Goal: Transaction & Acquisition: Purchase product/service

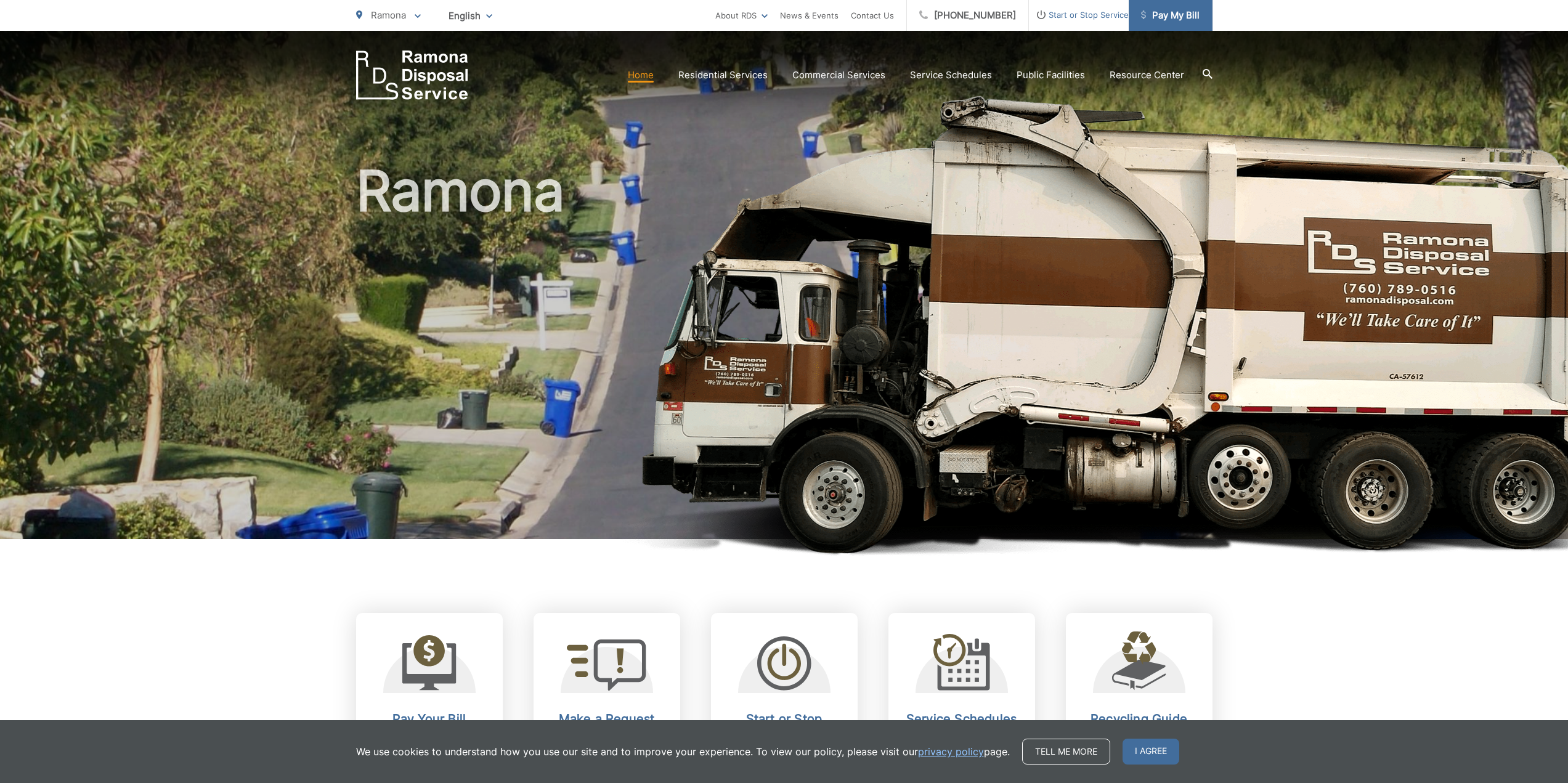
click at [1161, 13] on span "Pay My Bill" at bounding box center [1169, 15] width 58 height 15
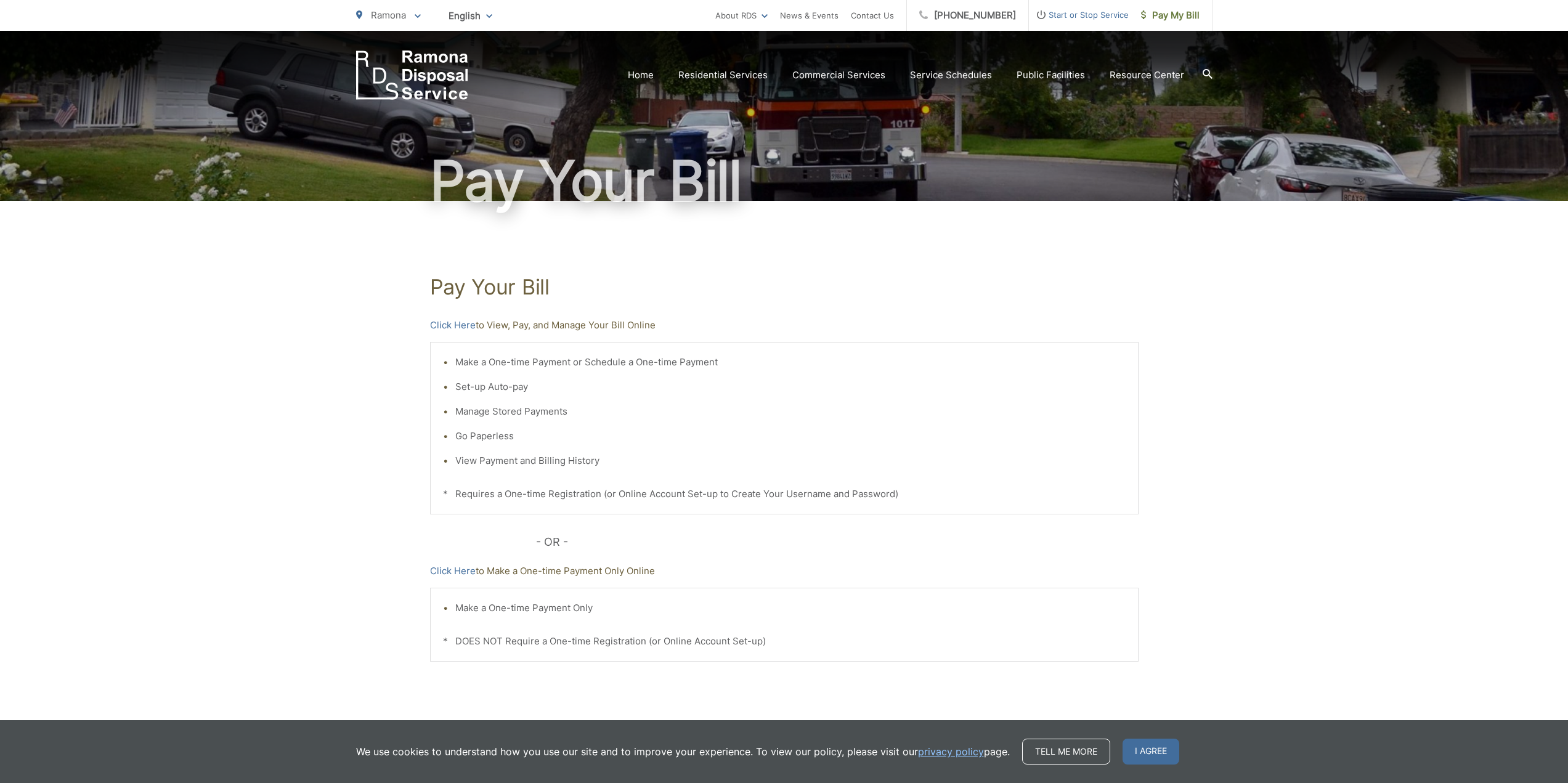
scroll to position [93, 0]
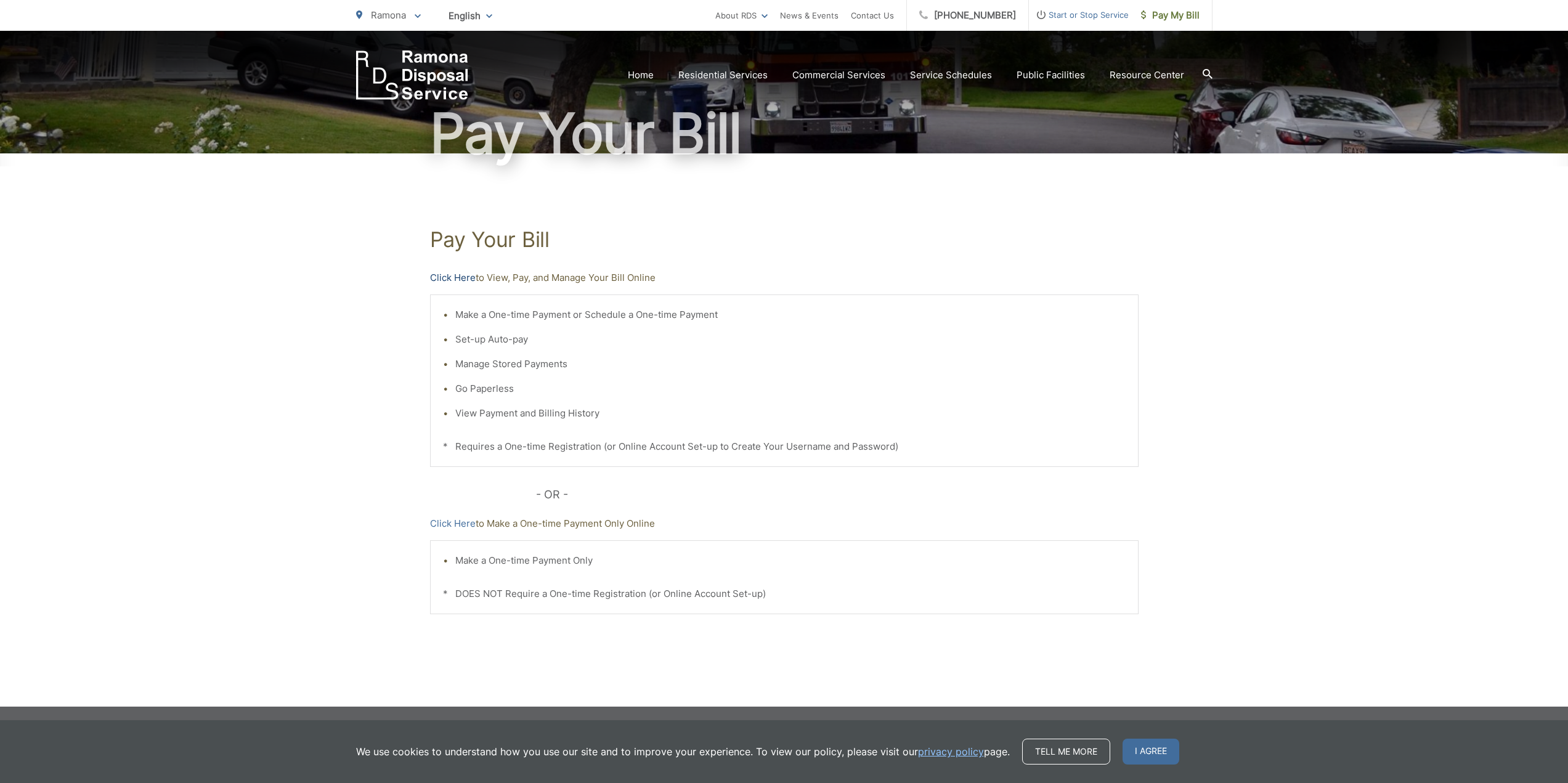
click at [459, 276] on link "Click Here" at bounding box center [453, 278] width 46 height 15
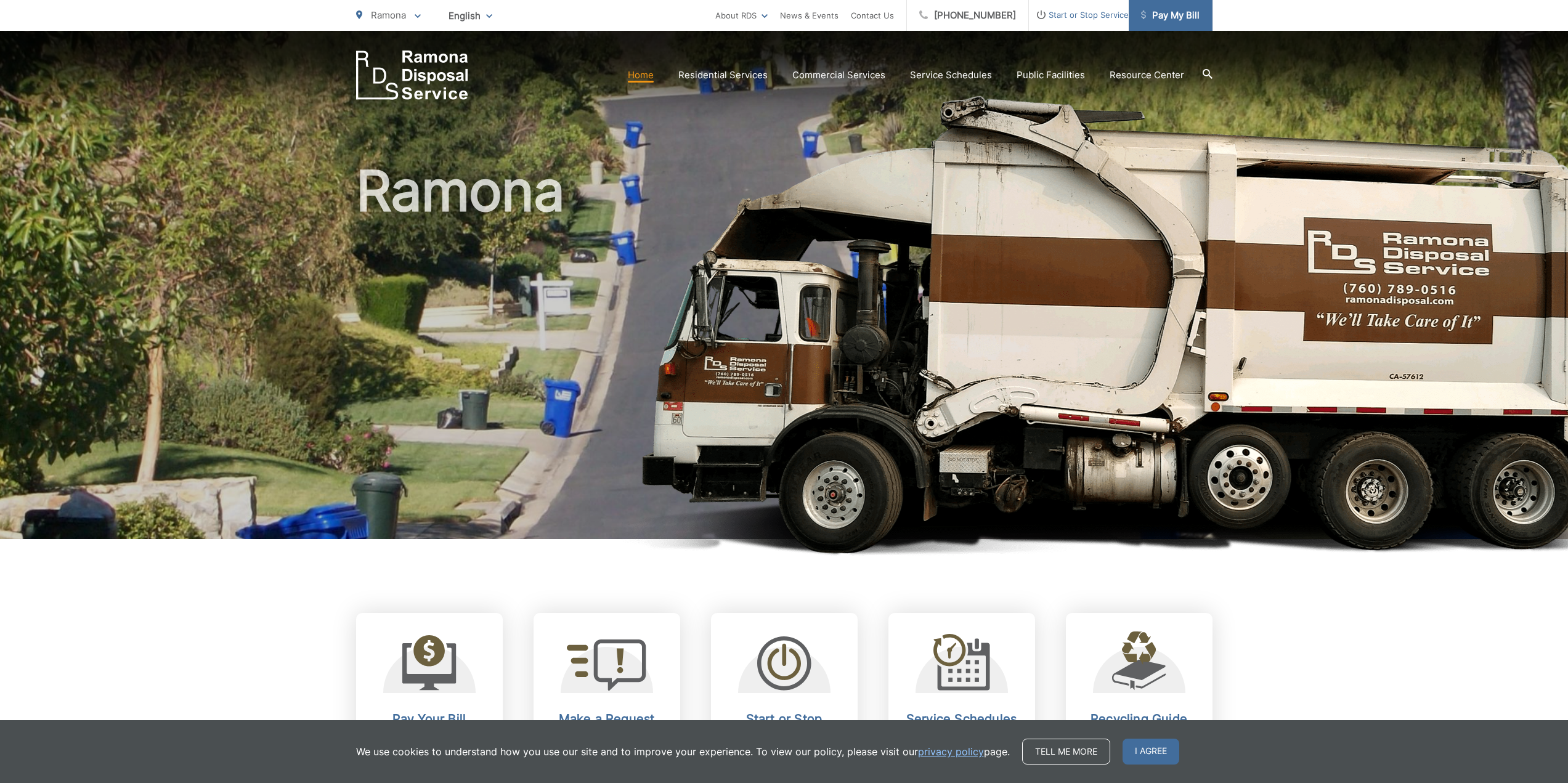
click at [1172, 18] on span "Pay My Bill" at bounding box center [1169, 15] width 58 height 15
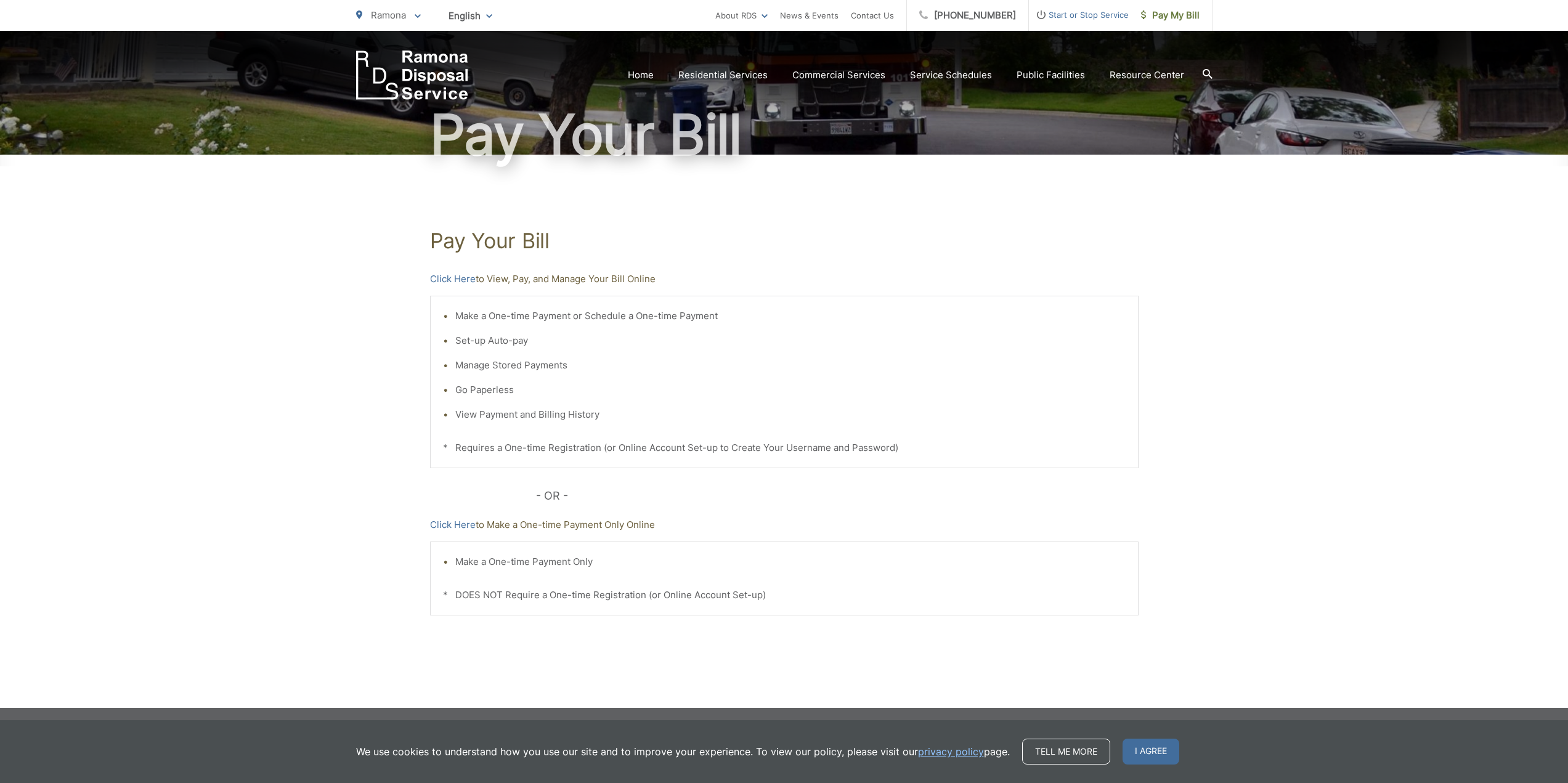
scroll to position [93, 0]
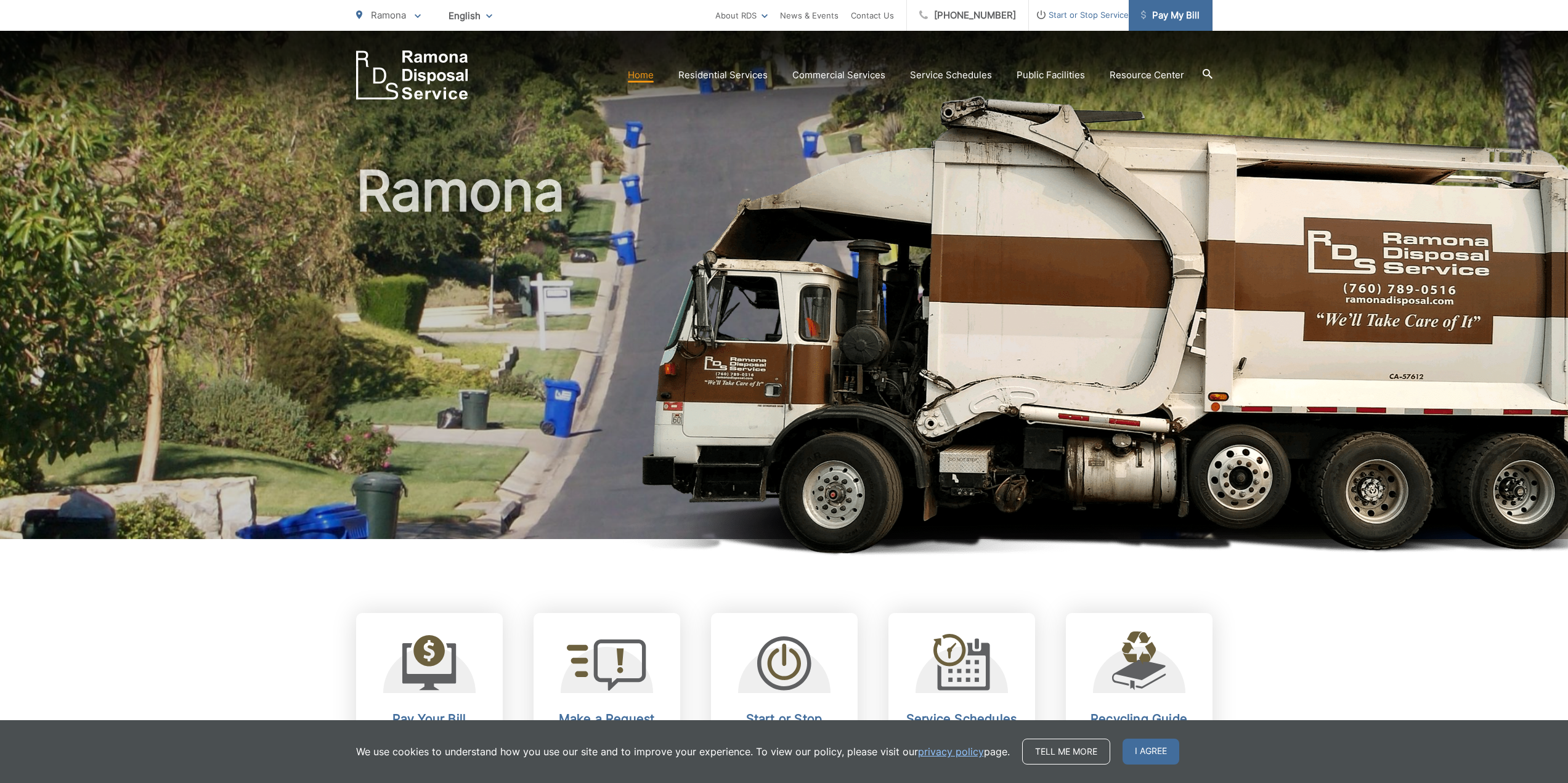
click at [1174, 15] on span "Pay My Bill" at bounding box center [1169, 15] width 58 height 15
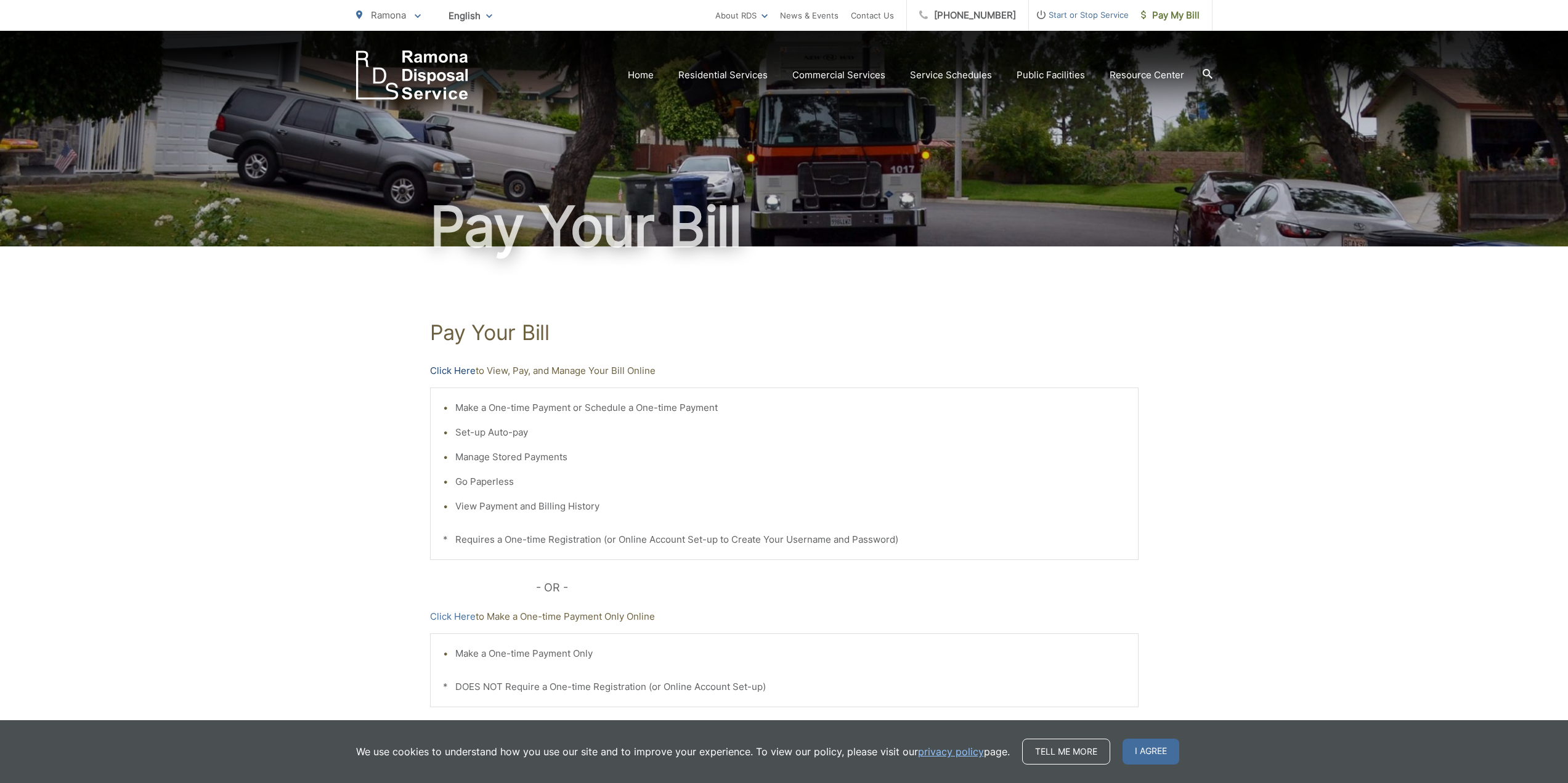
click at [472, 370] on link "Click Here" at bounding box center [453, 371] width 46 height 15
